Goal: Information Seeking & Learning: Learn about a topic

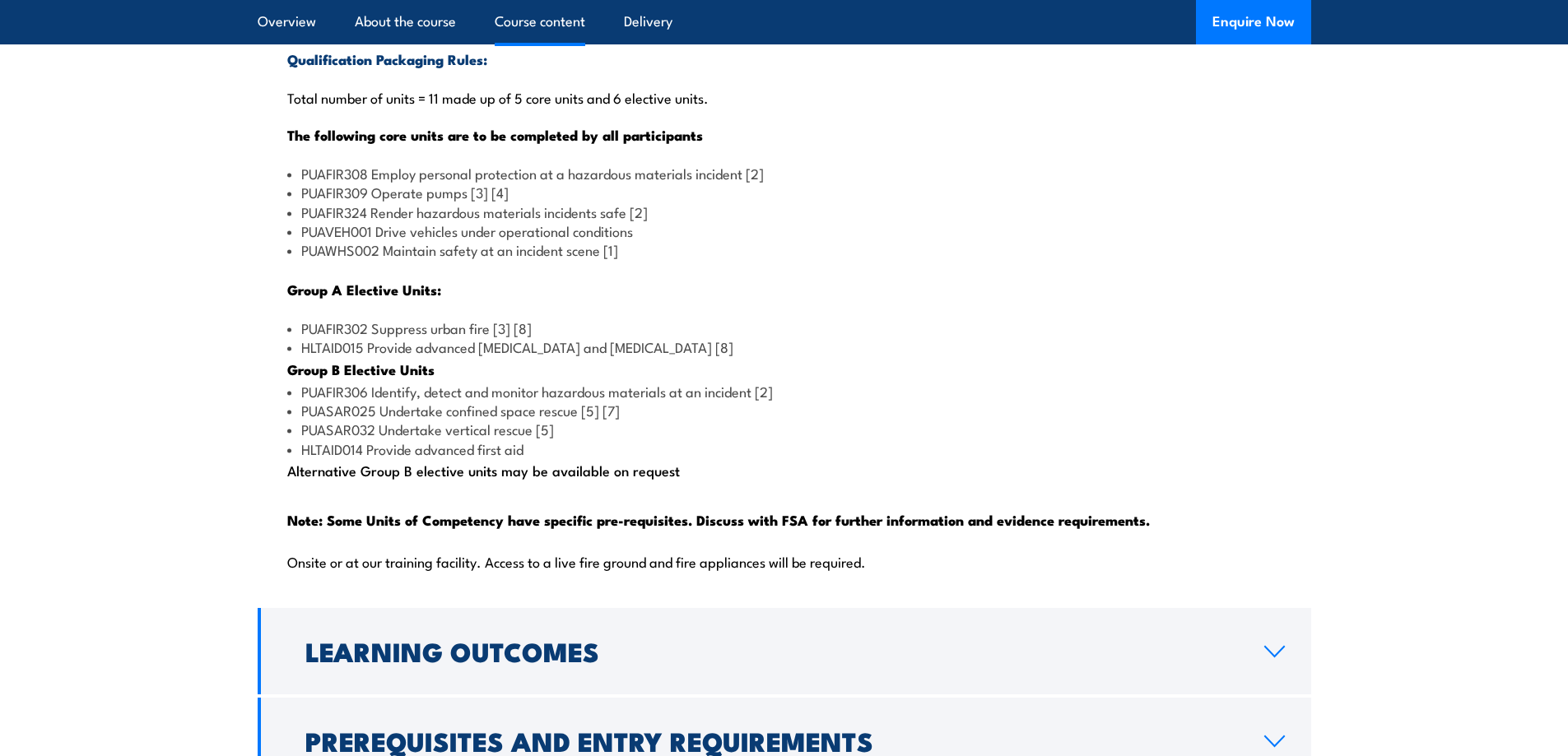
scroll to position [1728, 0]
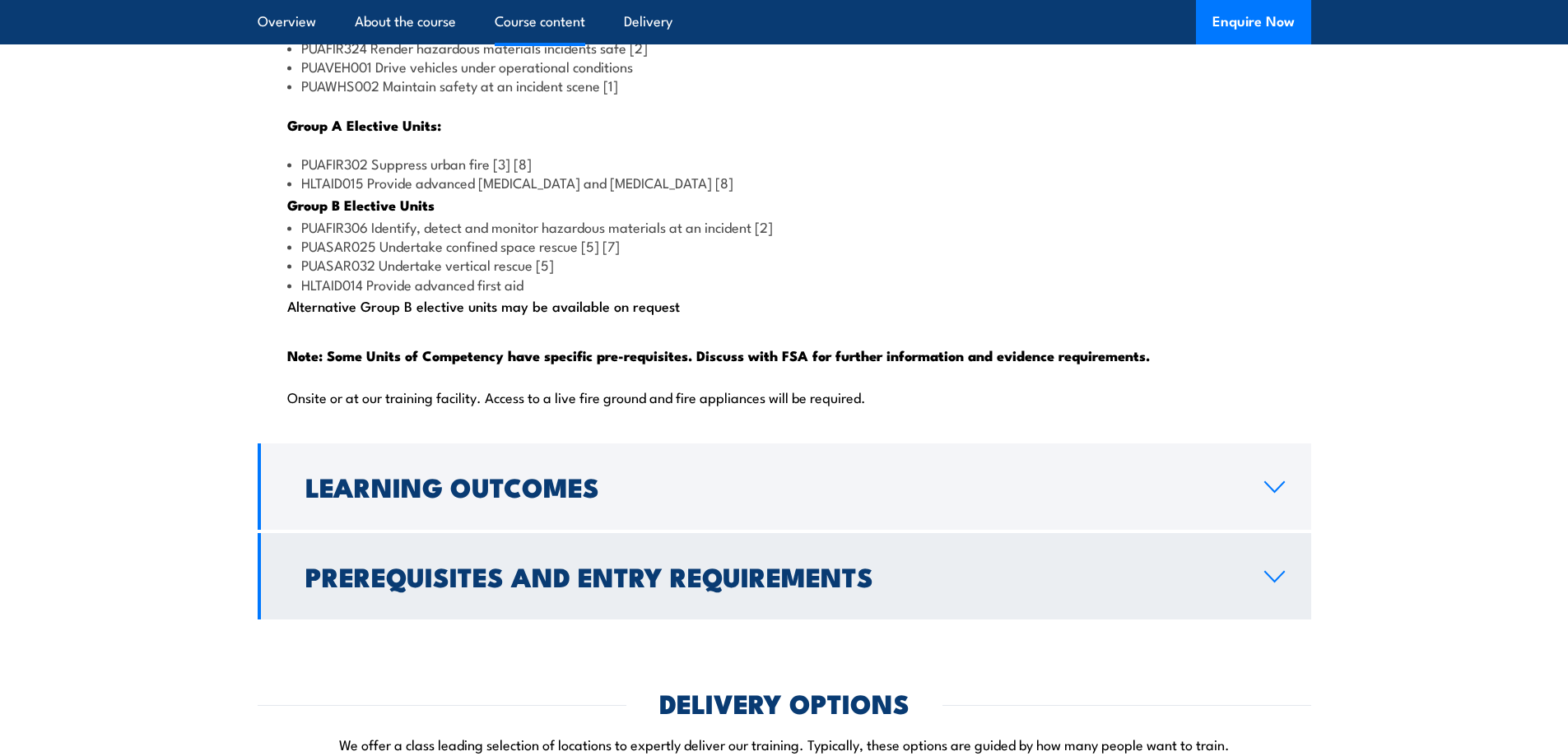
click at [646, 587] on h2 "Prerequisites and Entry Requirements" at bounding box center [771, 575] width 932 height 23
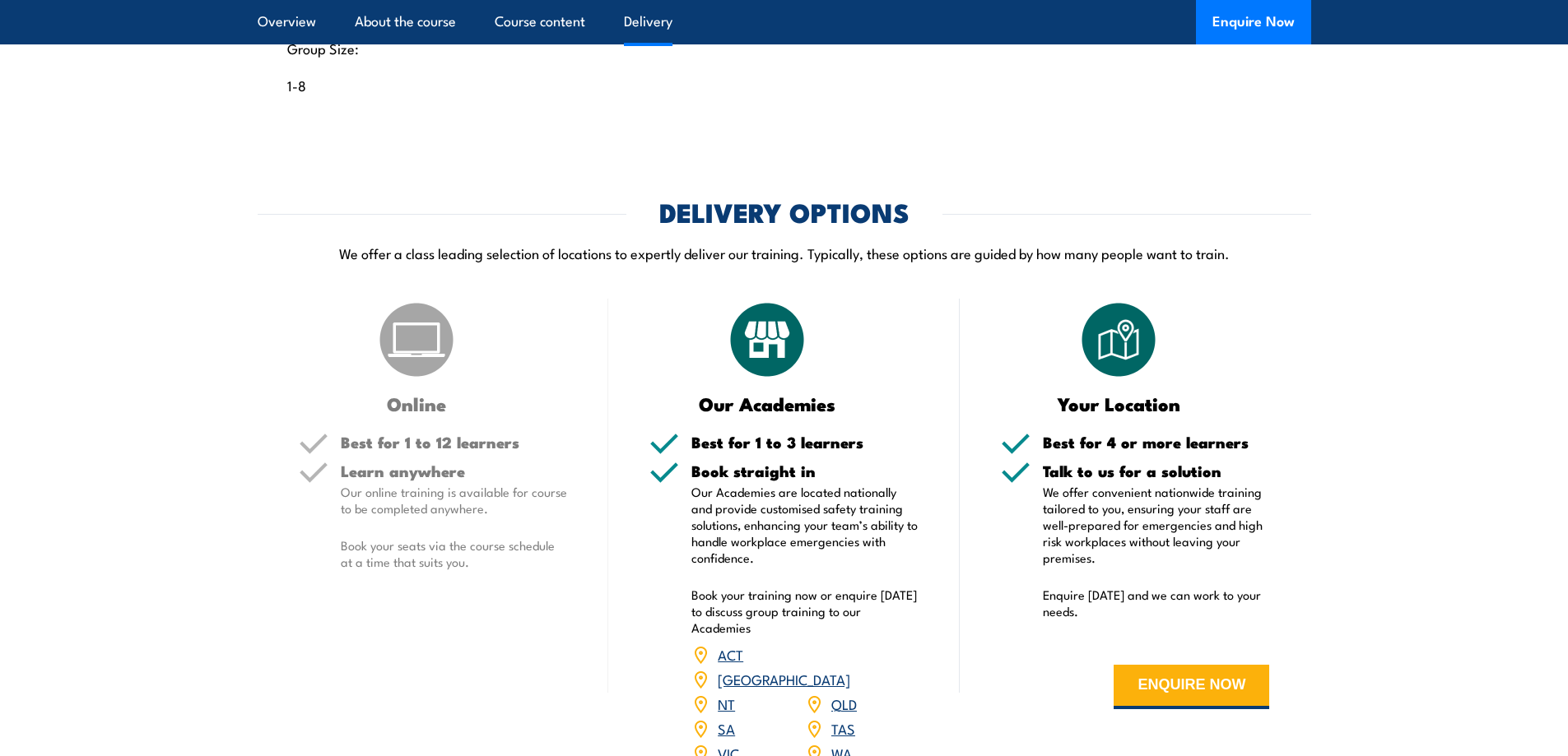
scroll to position [2153, 0]
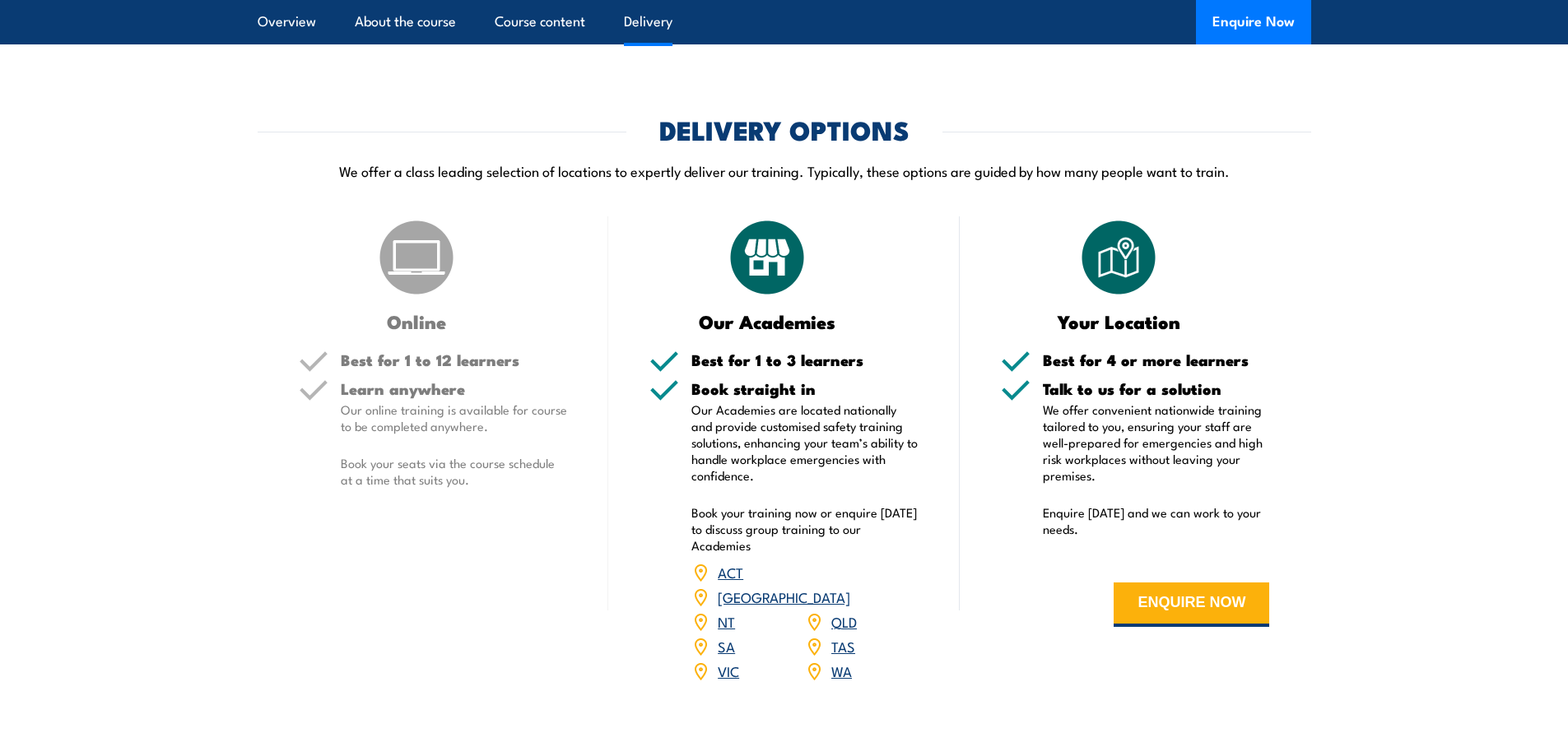
click at [485, 368] on h5 "Best for 1 to 12 learners" at bounding box center [454, 359] width 227 height 16
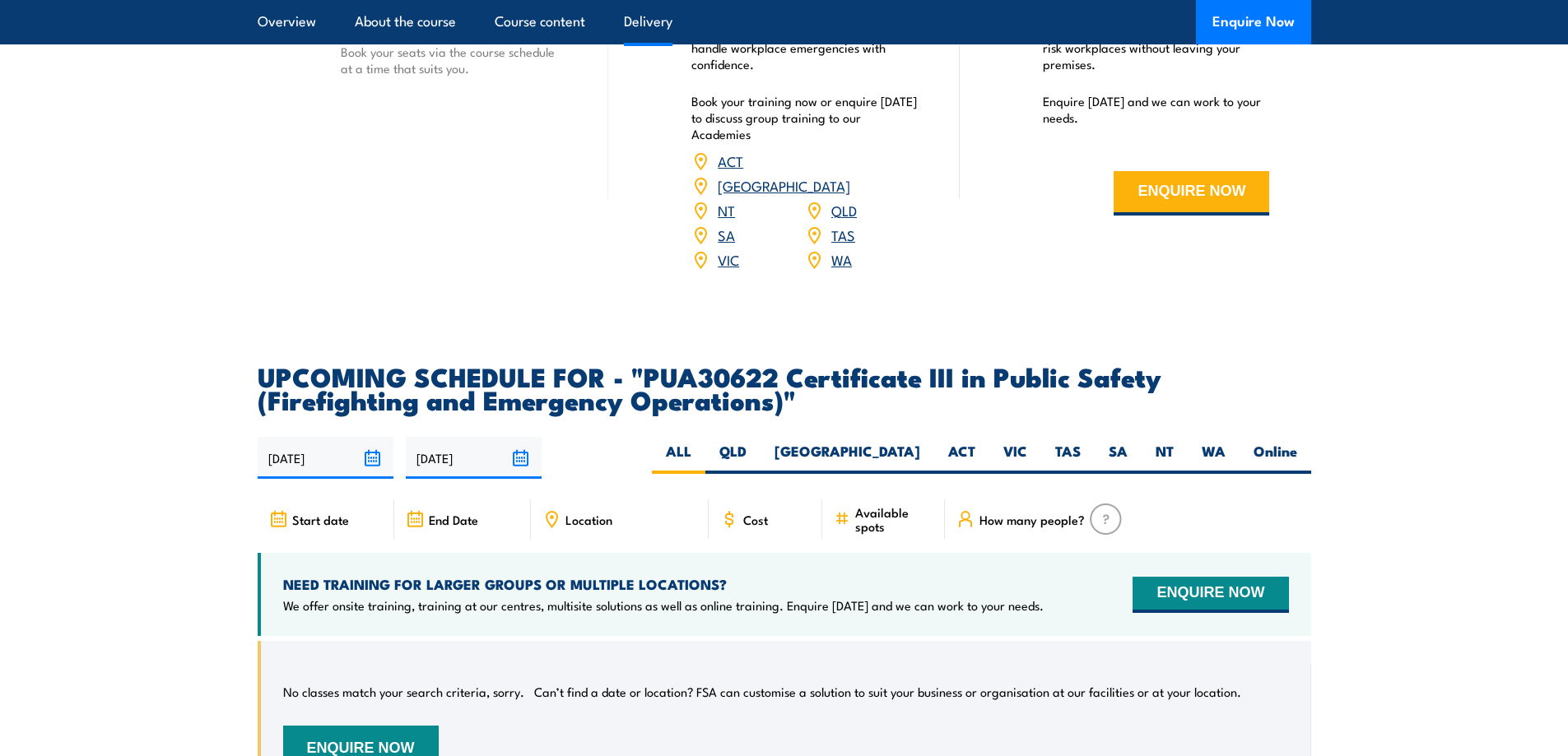
scroll to position [2318, 0]
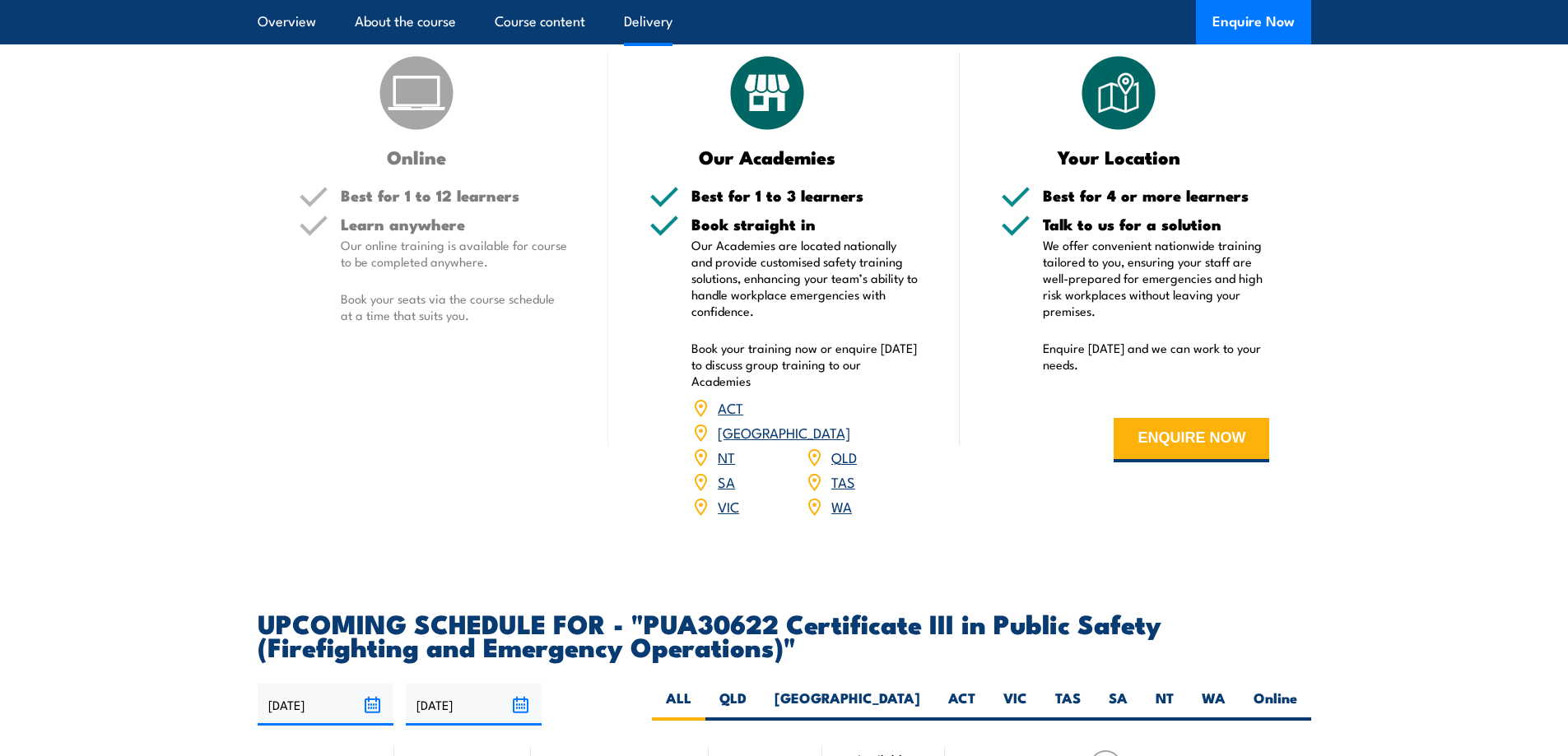
click at [724, 492] on link "SA" at bounding box center [726, 480] width 18 height 20
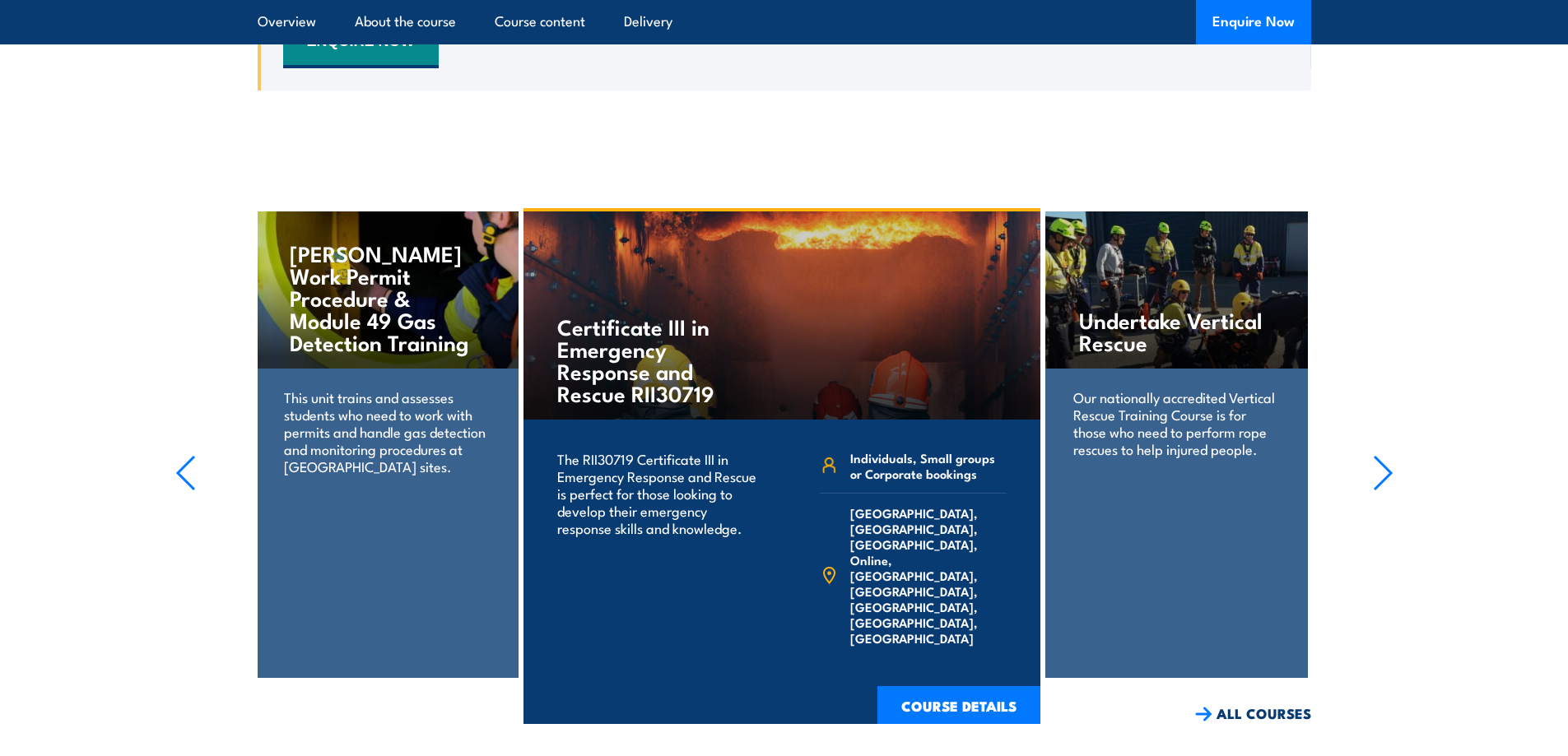
scroll to position [3503, 0]
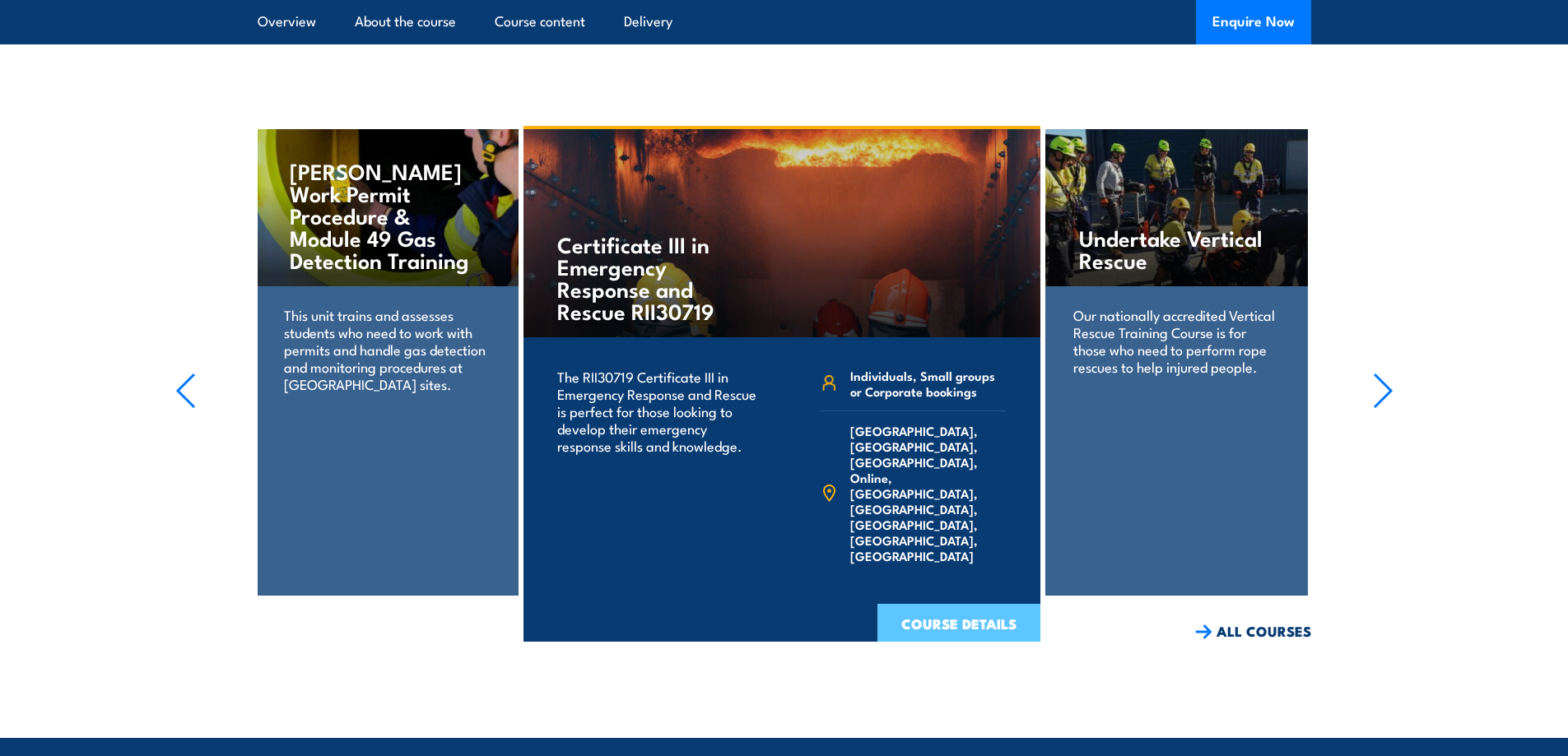
click at [949, 620] on link "COURSE DETAILS" at bounding box center [958, 626] width 163 height 43
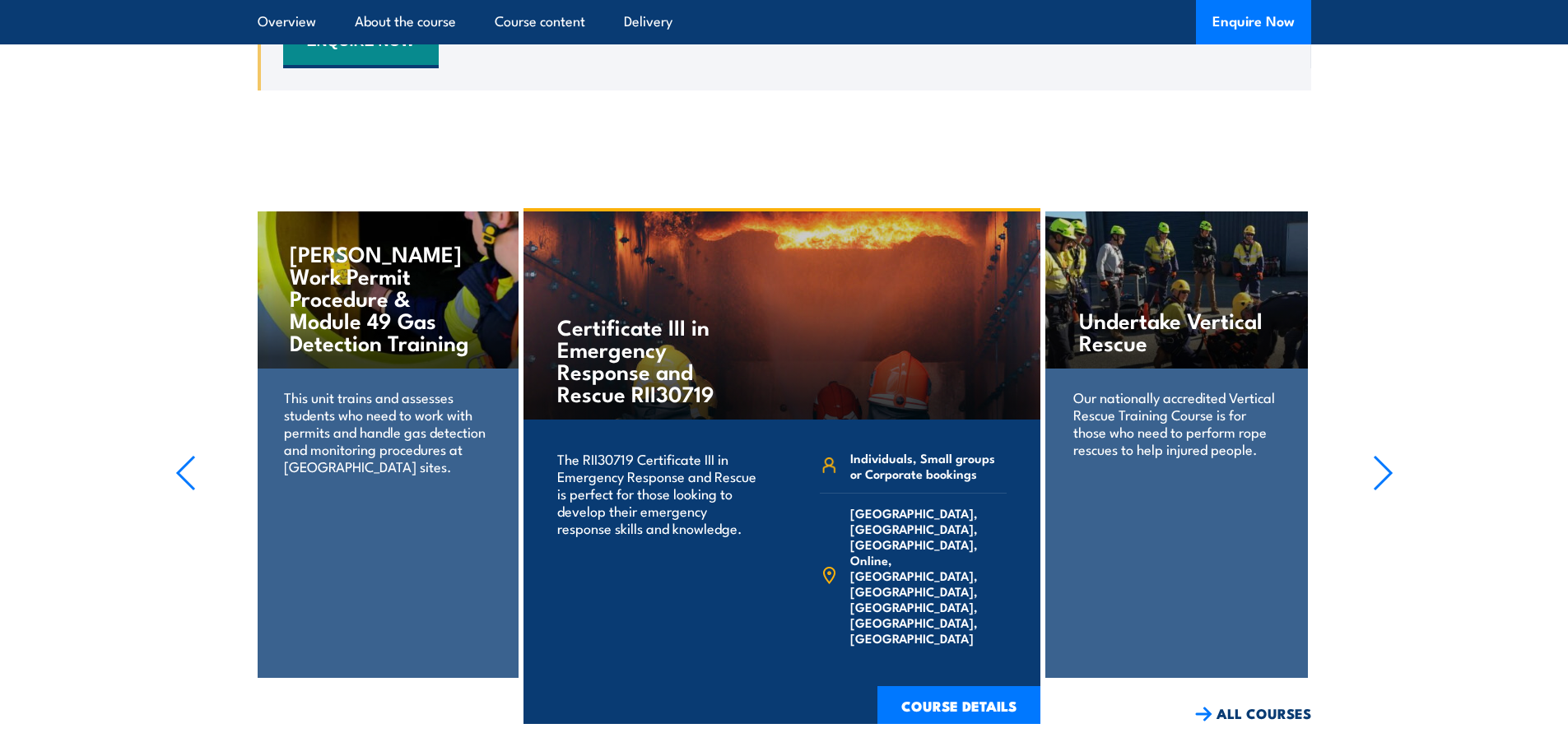
scroll to position [3339, 0]
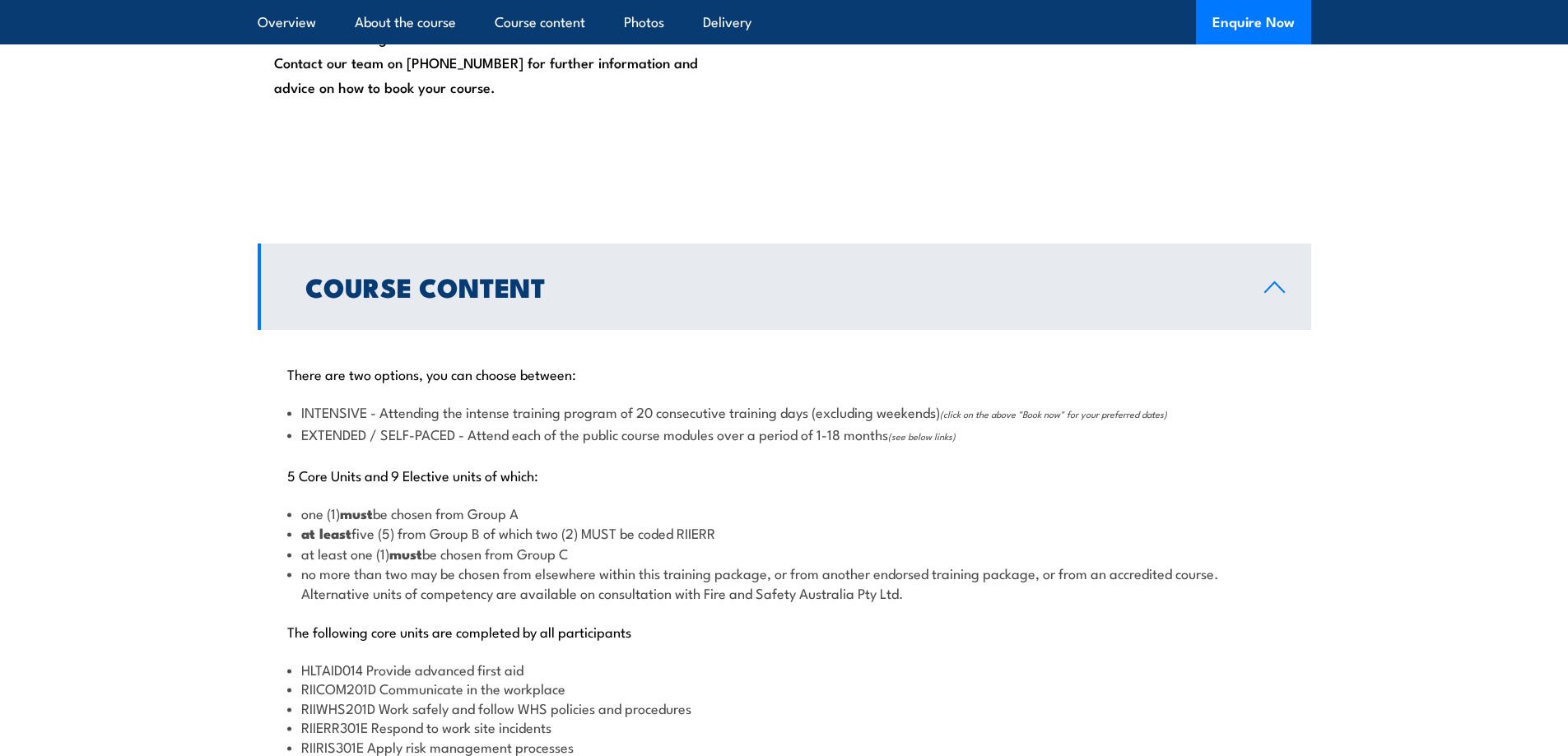
scroll to position [1728, 0]
